Goal: Navigation & Orientation: Find specific page/section

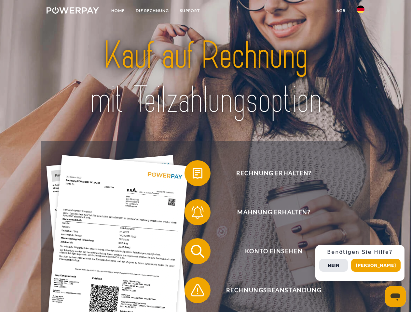
click at [73, 11] on img at bounding box center [73, 10] width 52 height 7
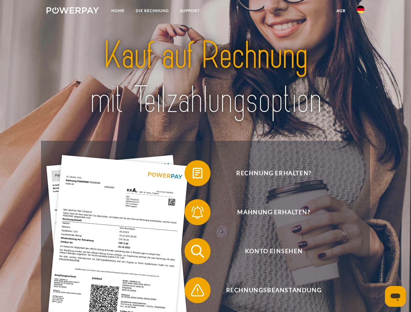
click at [360, 11] on img at bounding box center [361, 10] width 8 height 8
click at [341, 11] on link "agb" at bounding box center [341, 11] width 20 height 12
click at [193, 175] on span at bounding box center [187, 173] width 33 height 33
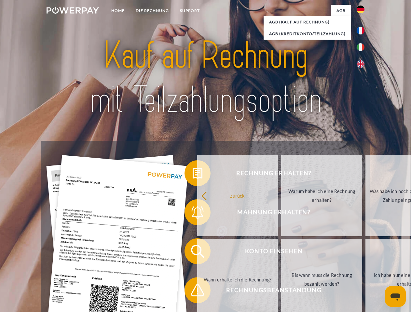
click at [197, 214] on link "zurück" at bounding box center [237, 195] width 81 height 81
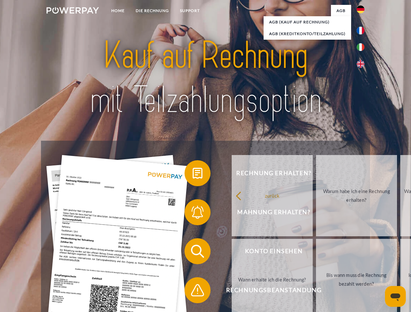
click at [193, 253] on span at bounding box center [187, 251] width 33 height 33
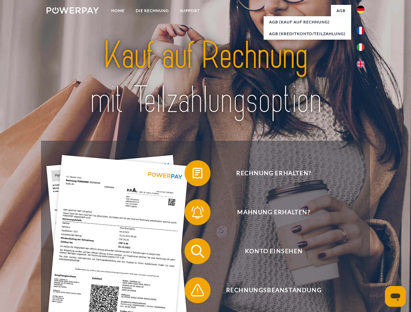
click at [193, 292] on span at bounding box center [187, 290] width 33 height 33
click at [362, 263] on div "Rechnung erhalten? Mahnung erhalten? Konto einsehen" at bounding box center [205, 271] width 329 height 260
click at [346, 265] on span "Konto einsehen" at bounding box center [273, 251] width 159 height 26
click at [378, 265] on header "Home DIE RECHNUNG SUPPORT" at bounding box center [205, 224] width 411 height 449
